Goal: Navigation & Orientation: Find specific page/section

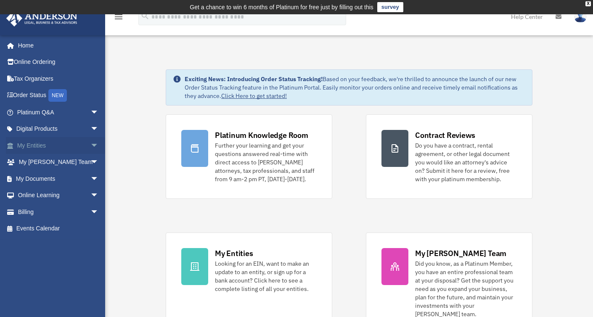
click at [31, 145] on link "My Entities arrow_drop_down" at bounding box center [59, 145] width 106 height 17
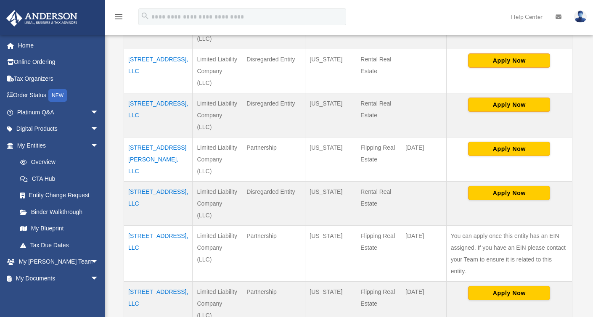
scroll to position [346, 0]
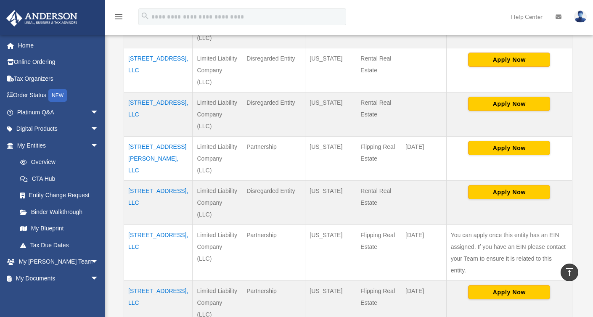
click at [151, 225] on td "6604 Chevy Chase Ave, LLC" at bounding box center [158, 253] width 69 height 56
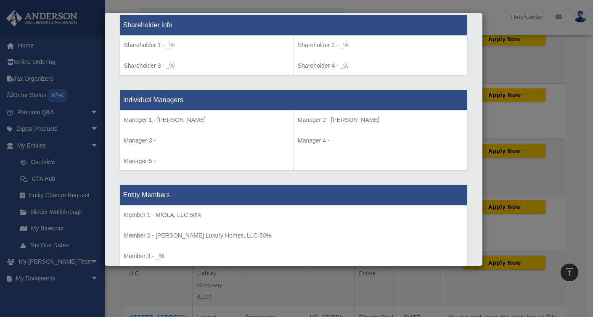
scroll to position [889, 0]
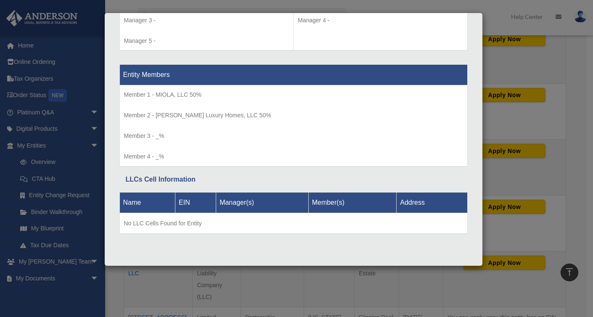
click at [534, 95] on div "Details × Articles Sent Organizational Date" at bounding box center [296, 158] width 593 height 317
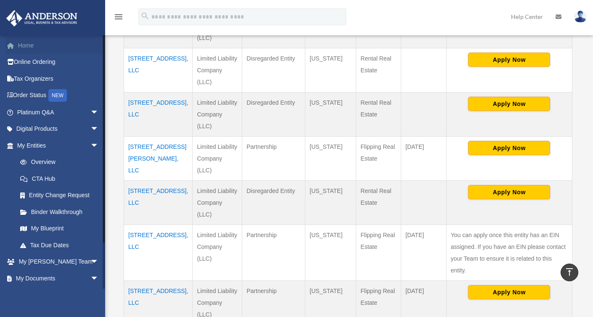
click at [50, 51] on link "Home" at bounding box center [59, 45] width 106 height 17
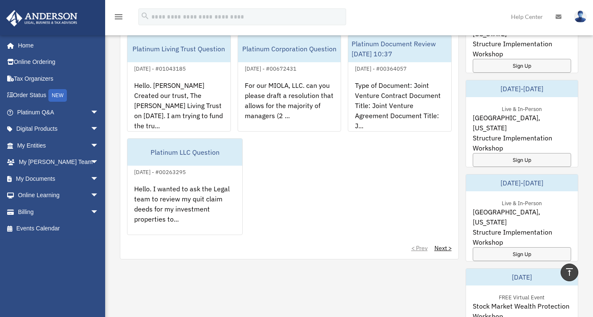
scroll to position [112, 0]
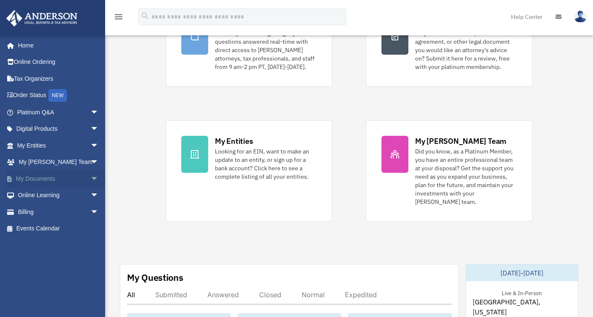
click at [75, 176] on link "My Documents arrow_drop_down" at bounding box center [59, 178] width 106 height 17
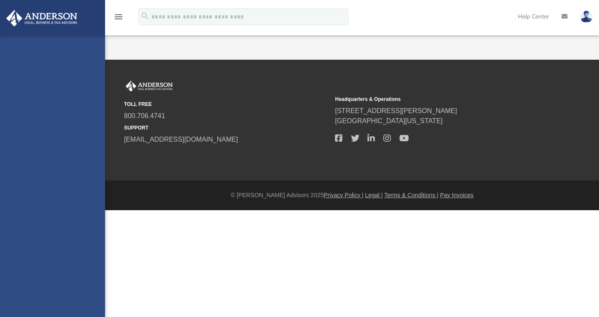
click at [93, 178] on div "[EMAIL_ADDRESS][DOMAIN_NAME] Sign Out [EMAIL_ADDRESS][DOMAIN_NAME] Home Online …" at bounding box center [52, 193] width 105 height 317
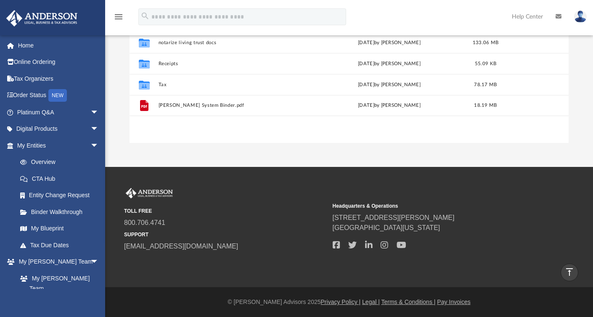
scroll to position [58, 0]
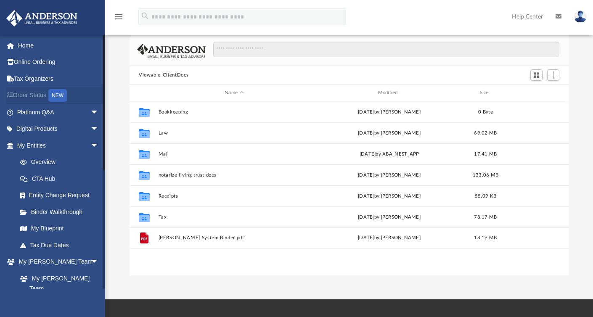
click at [34, 93] on link "Order Status NEW" at bounding box center [59, 95] width 106 height 17
